Goal: Find specific page/section: Find specific page/section

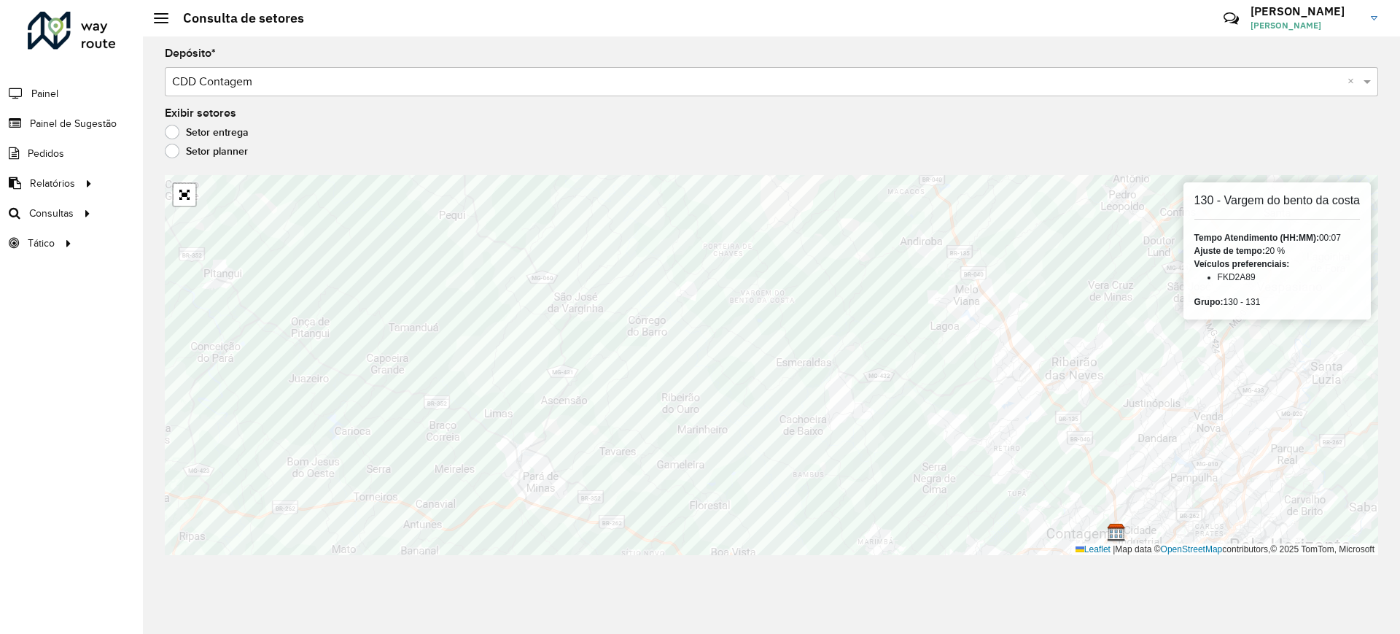
drag, startPoint x: 1222, startPoint y: 274, endPoint x: 1291, endPoint y: 276, distance: 68.6
click at [1286, 276] on li "FKD2A89" at bounding box center [1289, 277] width 142 height 13
click at [1261, 275] on li "FKD2A89" at bounding box center [1289, 277] width 142 height 13
drag, startPoint x: 1261, startPoint y: 275, endPoint x: 1197, endPoint y: 284, distance: 64.9
click at [1238, 276] on li "FKD2A89" at bounding box center [1289, 277] width 142 height 13
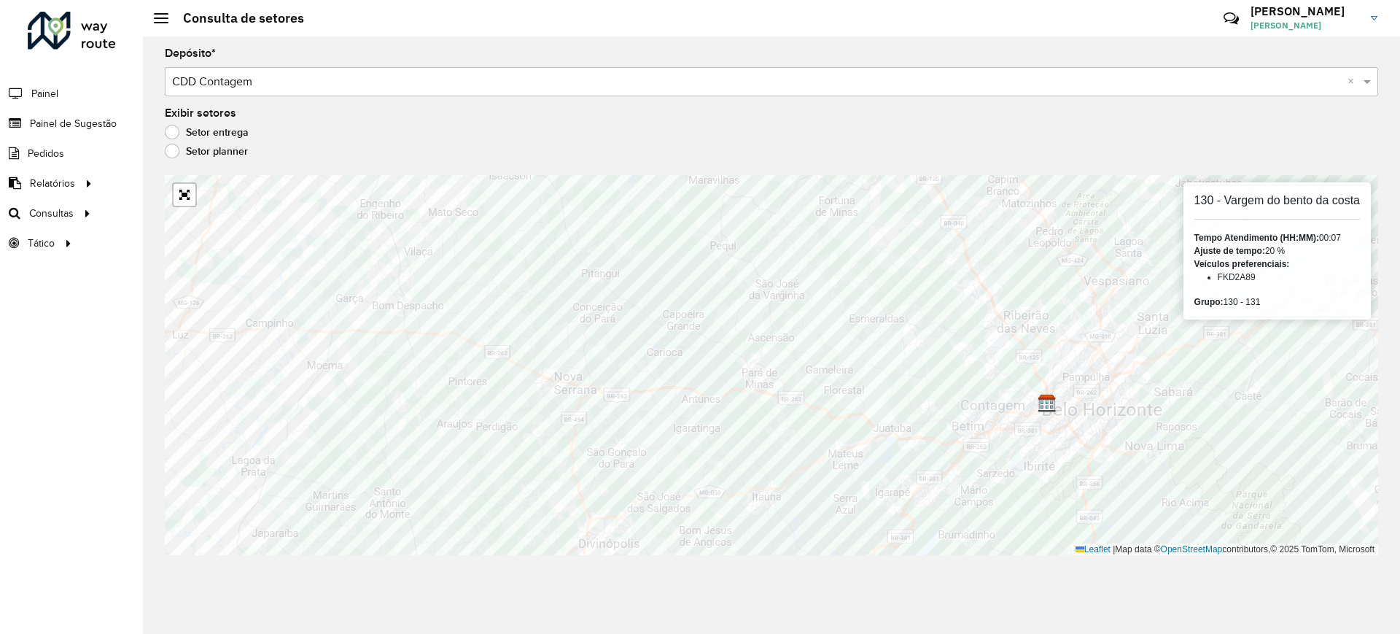
click at [1275, 284] on div "130 - Vargem do bento da costa Tempo Atendimento (HH:MM): 00:07 Ajuste de tempo…" at bounding box center [1277, 250] width 187 height 137
click at [1185, 277] on div "130 - Vargem do bento da costa Tempo Atendimento (HH:MM): 00:07 Ajuste de tempo…" at bounding box center [771, 365] width 1213 height 380
click at [1218, 273] on li "FKD2A89" at bounding box center [1289, 277] width 142 height 13
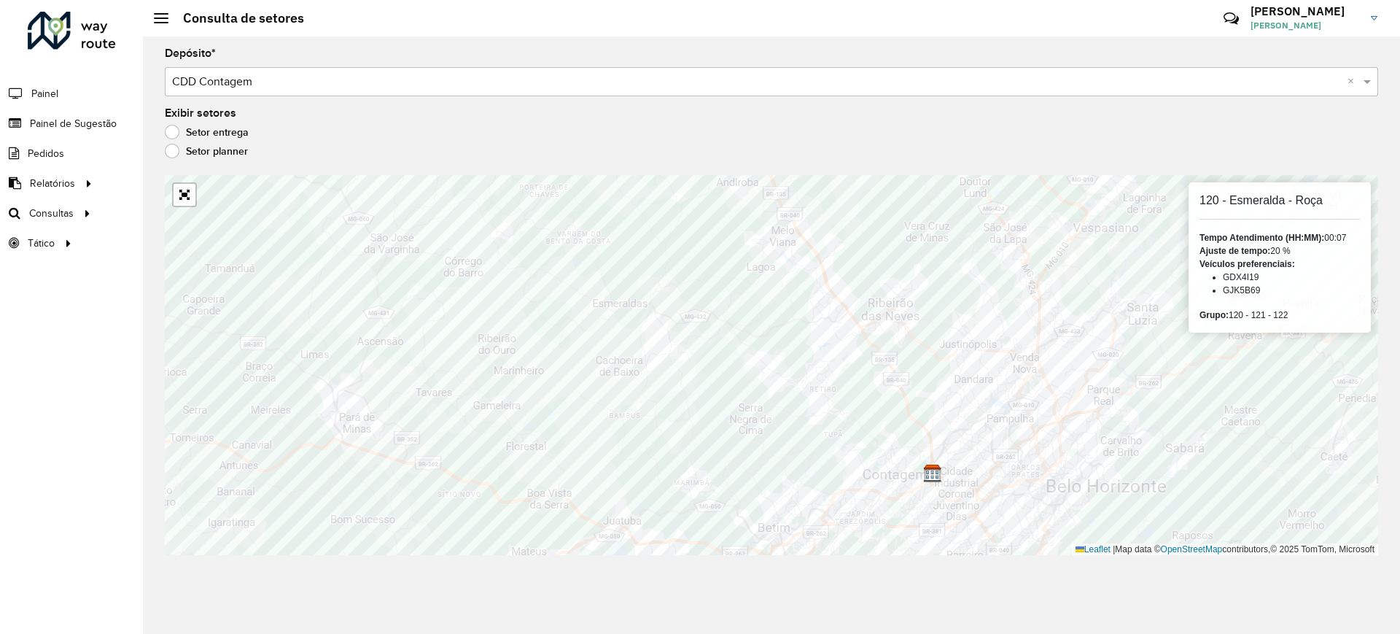
drag, startPoint x: 1270, startPoint y: 289, endPoint x: 1222, endPoint y: 271, distance: 50.5
click at [1222, 271] on ul "GDX4I19 GJK5B69" at bounding box center [1280, 284] width 160 height 26
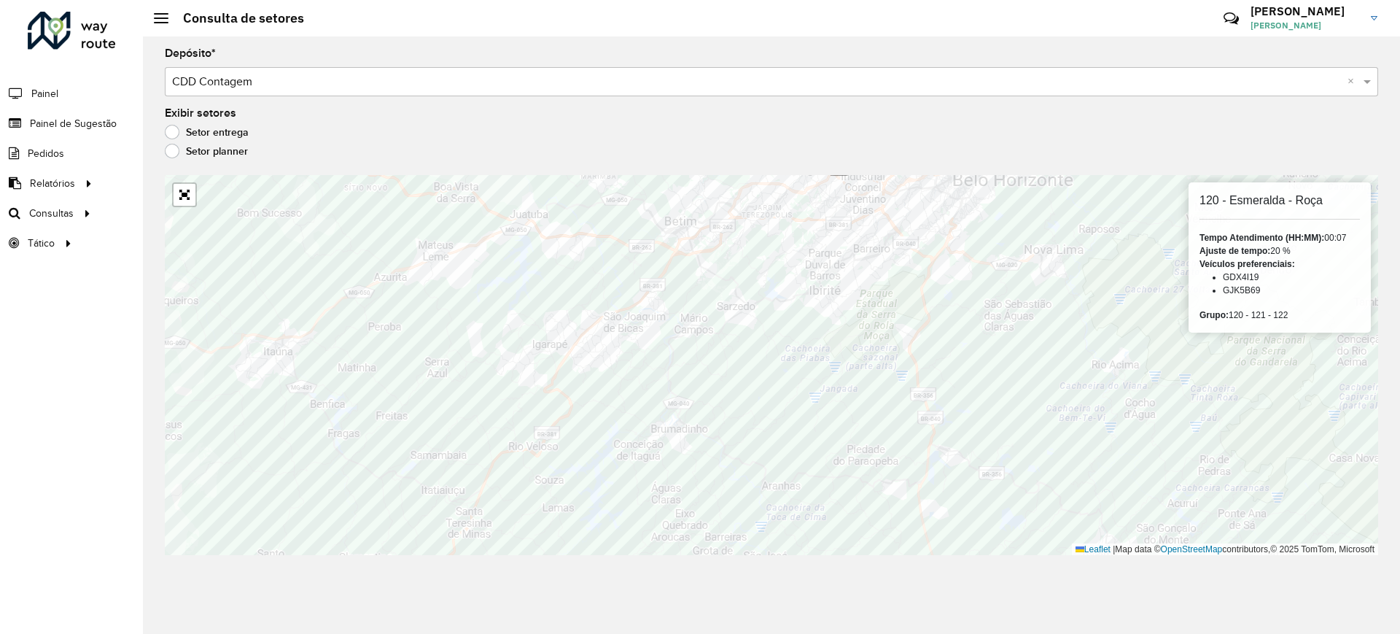
click at [625, 561] on div "Depósito * Selecione um depósito × CDD Contagem × Exibir setores Setor entrega …" at bounding box center [771, 334] width 1257 height 597
